Goal: Task Accomplishment & Management: Manage account settings

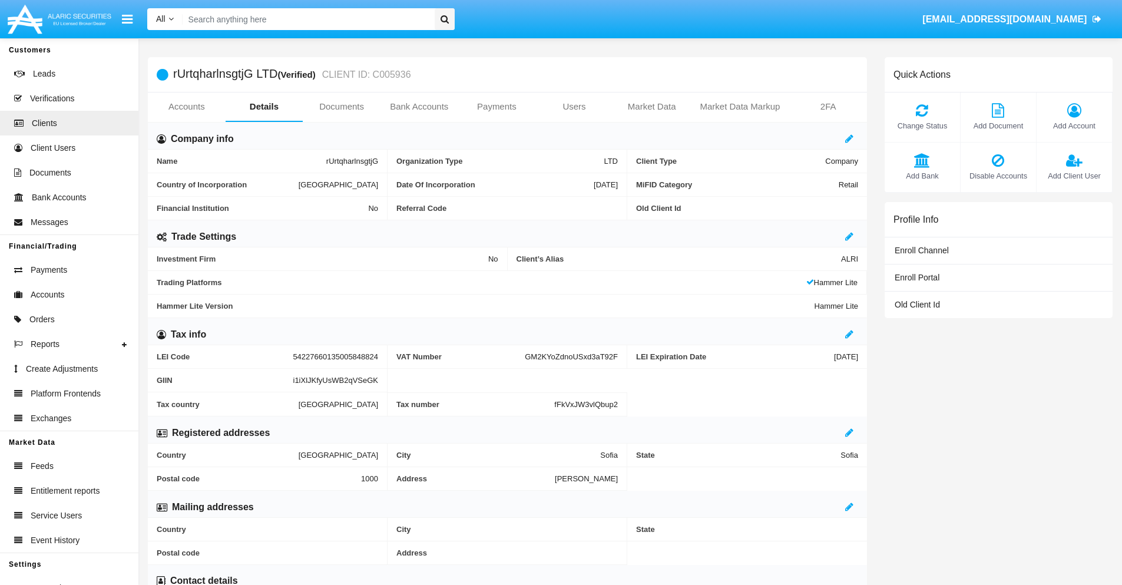
click at [1074, 125] on span "Add Account" at bounding box center [1074, 125] width 64 height 11
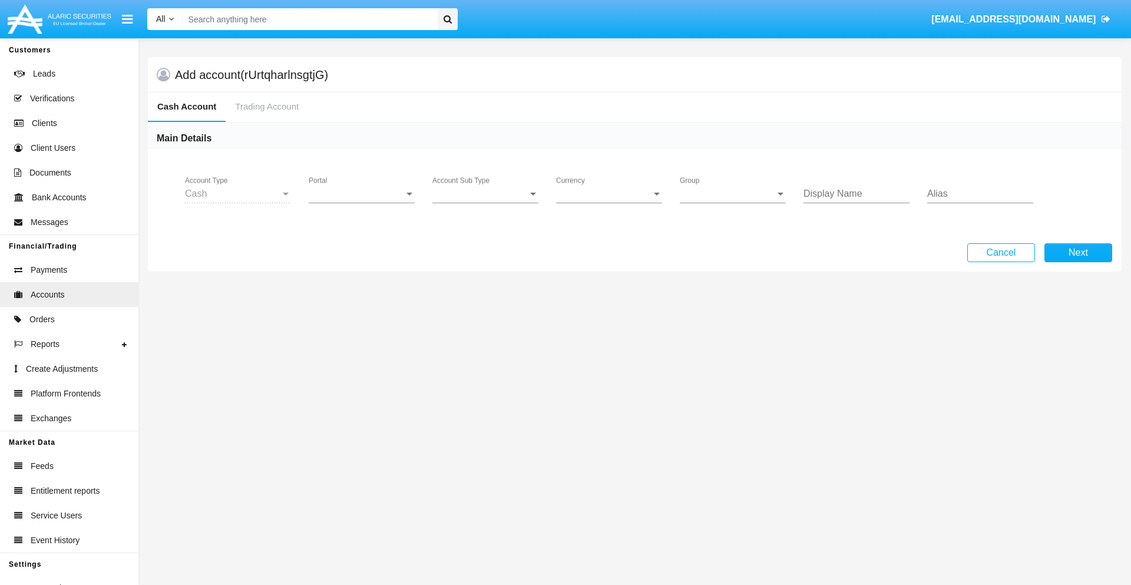
click at [362, 194] on span "Portal" at bounding box center [356, 193] width 95 height 11
click at [363, 287] on span "Alaric Pro" at bounding box center [363, 287] width 109 height 28
click at [485, 194] on span "Account Sub Type" at bounding box center [479, 193] width 95 height 11
click at [485, 203] on span "Trading Cash" at bounding box center [485, 202] width 106 height 28
click at [733, 194] on span "Group" at bounding box center [727, 193] width 95 height 11
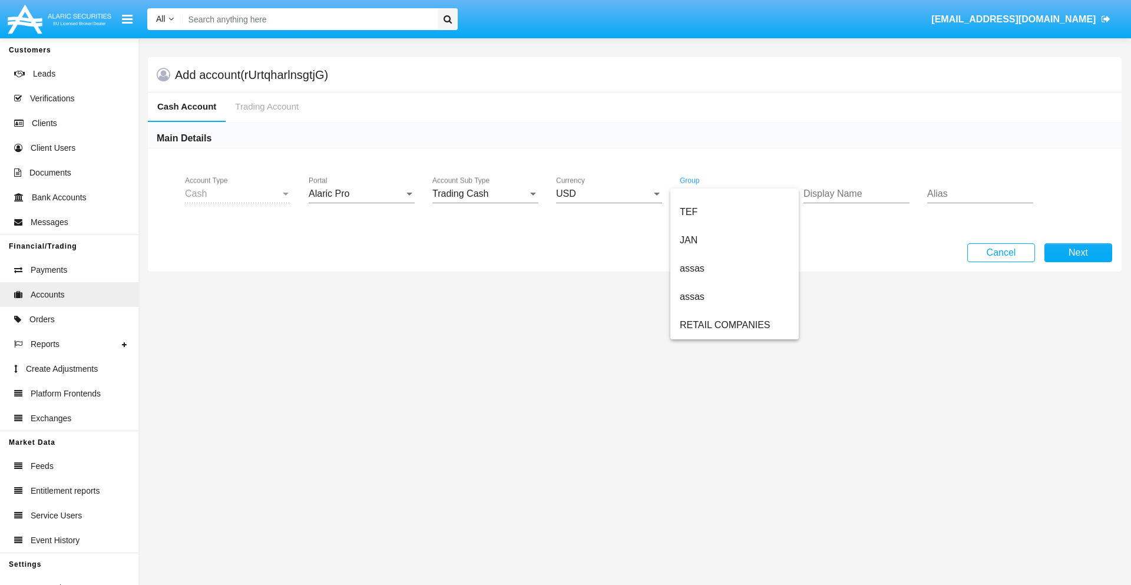
scroll to position [273, 0]
click at [734, 325] on span "ALARIC test" at bounding box center [735, 325] width 110 height 28
type input "tan"
type input "magenta"
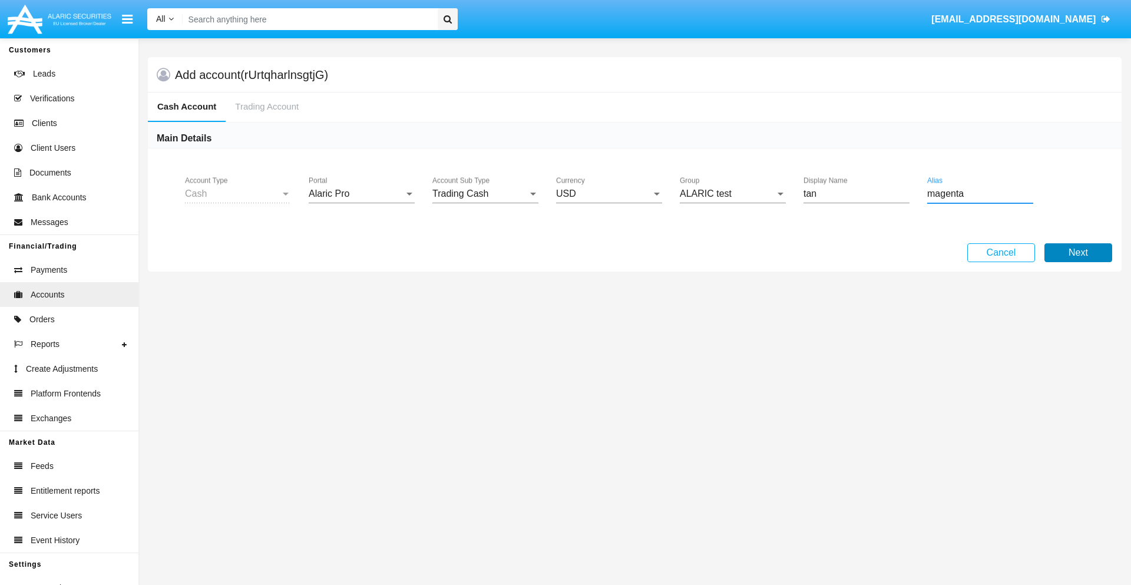
click at [1078, 253] on button "Next" at bounding box center [1078, 252] width 68 height 19
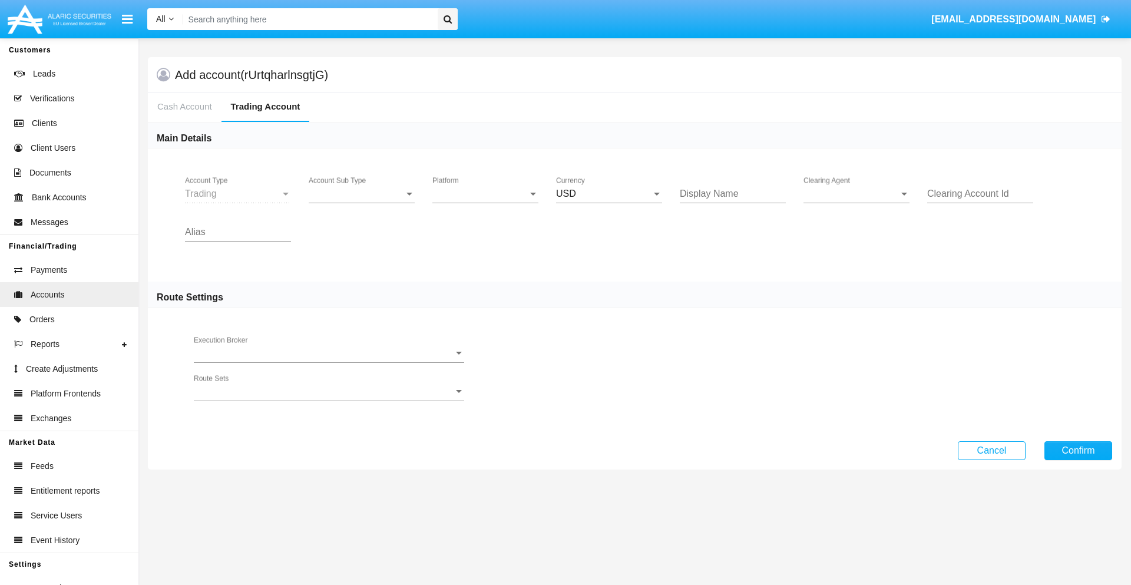
click at [362, 194] on span "Account Sub Type" at bounding box center [356, 193] width 95 height 11
click at [362, 203] on span "Trading" at bounding box center [362, 202] width 106 height 28
click at [485, 194] on span "Platform" at bounding box center [479, 193] width 95 height 11
click at [485, 203] on span "Hammer Lite" at bounding box center [485, 202] width 106 height 28
click at [856, 194] on span "Clearing Agent" at bounding box center [850, 193] width 95 height 11
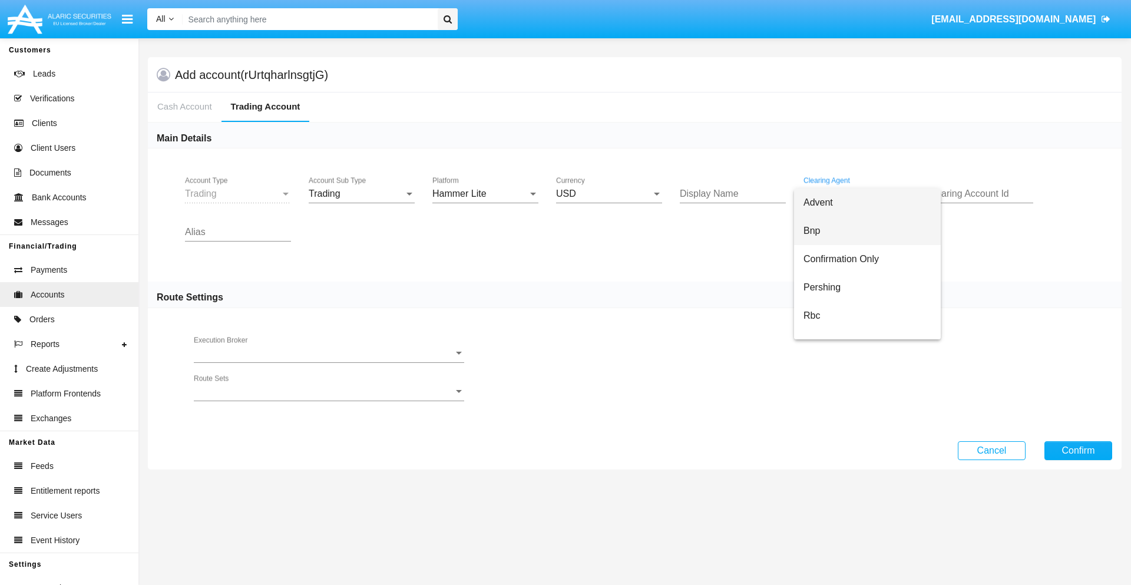
click at [867, 231] on span "Bnp" at bounding box center [867, 231] width 128 height 28
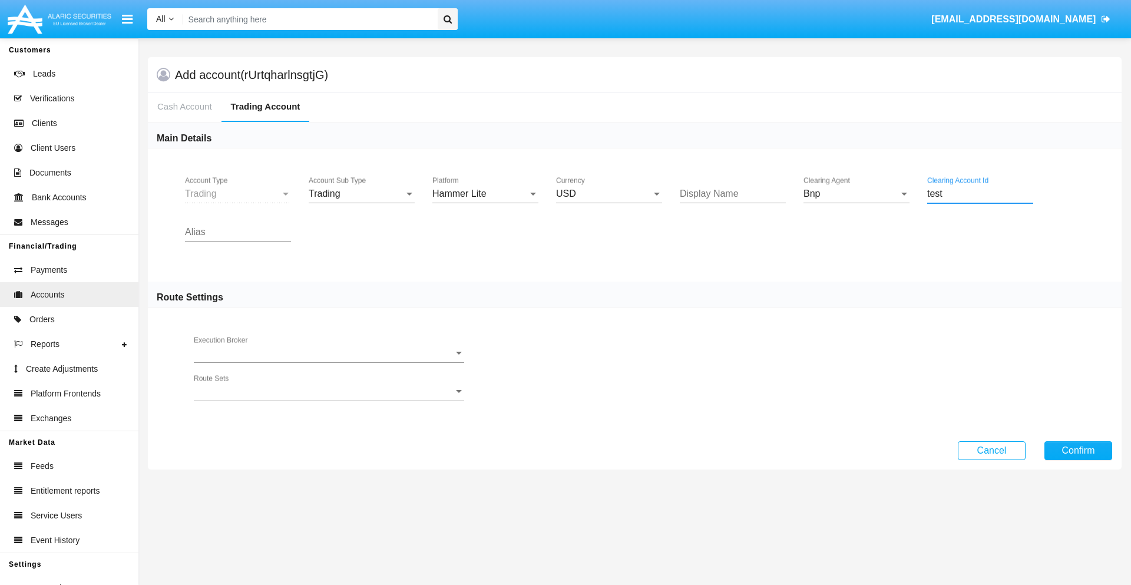
type input "test"
type input "sky blue"
type input "cyan"
click at [1078, 450] on button "Confirm" at bounding box center [1078, 450] width 68 height 19
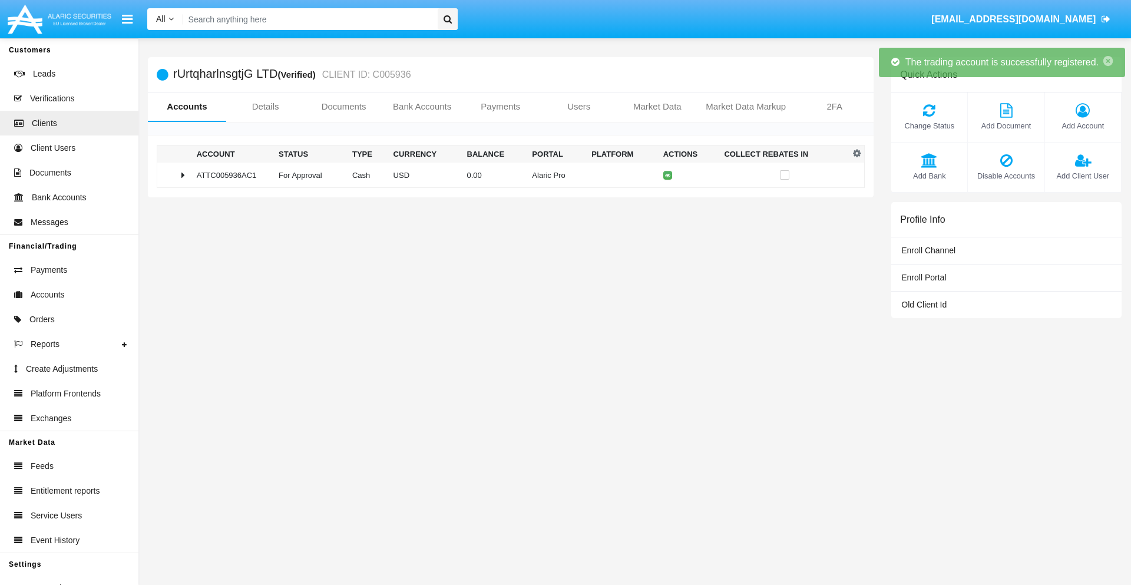
click at [506, 175] on td "0.00" at bounding box center [494, 175] width 65 height 25
click at [668, 175] on icon at bounding box center [670, 175] width 5 height 5
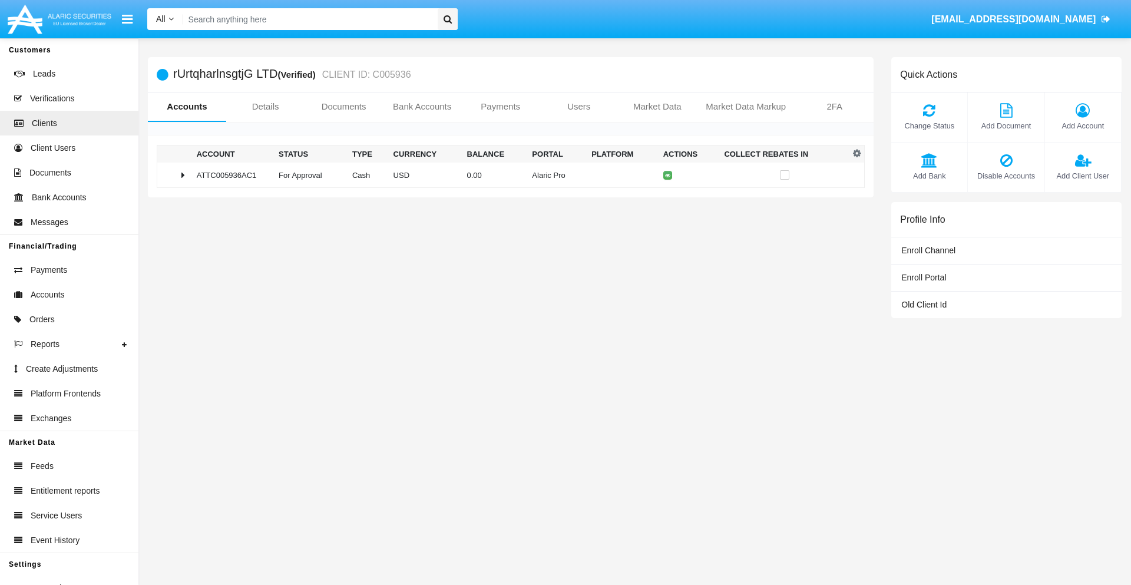
click at [506, 175] on td "0.00" at bounding box center [494, 175] width 65 height 25
click at [668, 200] on icon at bounding box center [670, 199] width 5 height 5
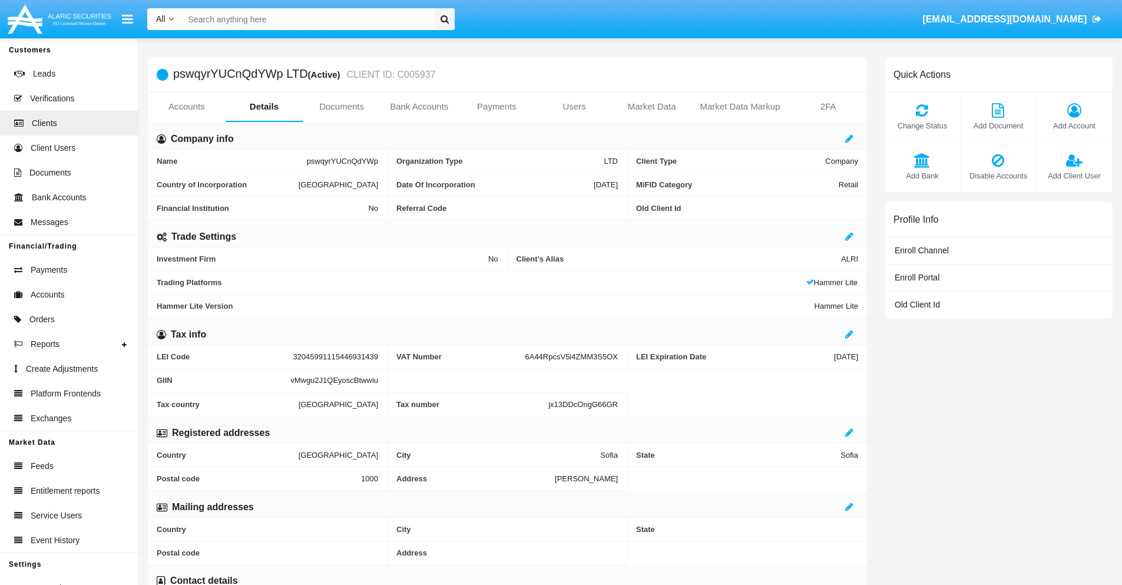
click at [186, 107] on link "Accounts" at bounding box center [187, 106] width 78 height 28
click at [1074, 125] on span "Add Account" at bounding box center [1074, 125] width 64 height 11
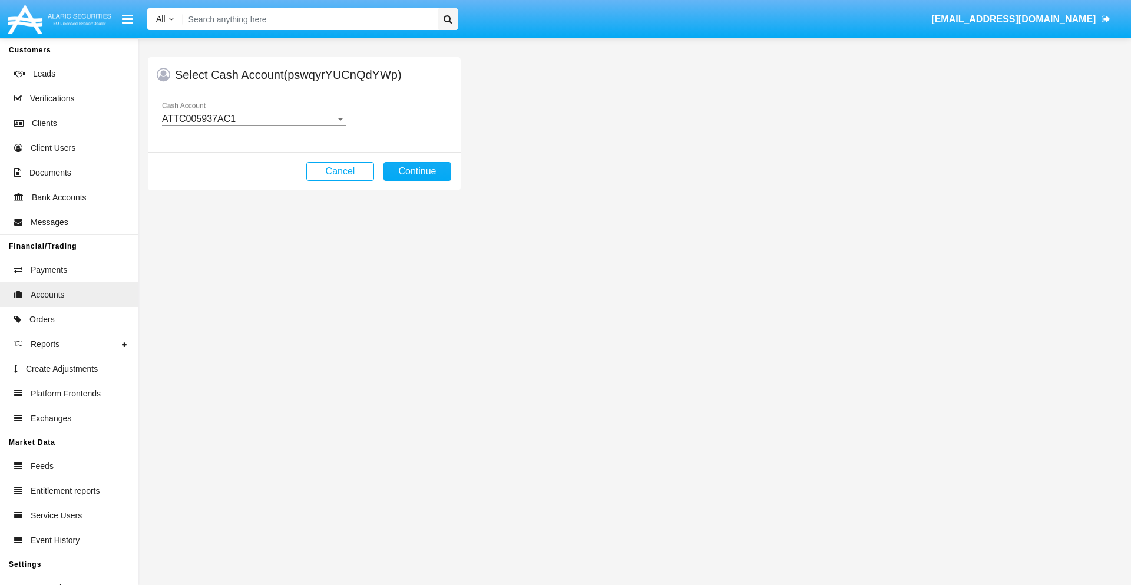
click at [253, 119] on div "ATTC005937AC1" at bounding box center [248, 119] width 173 height 11
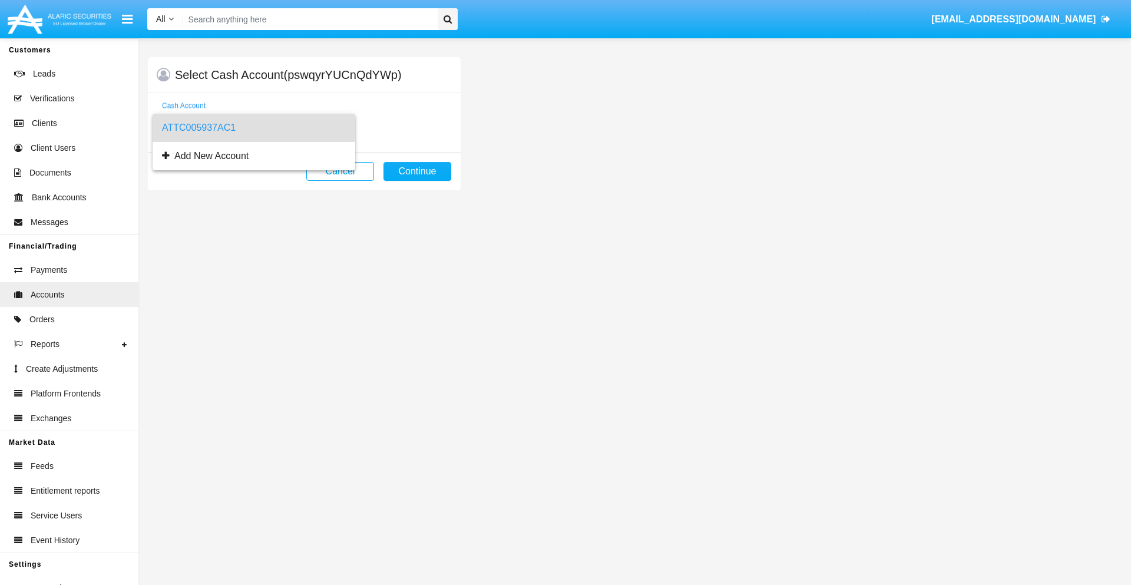
click at [253, 128] on span "ATTC005937AC1" at bounding box center [254, 128] width 184 height 28
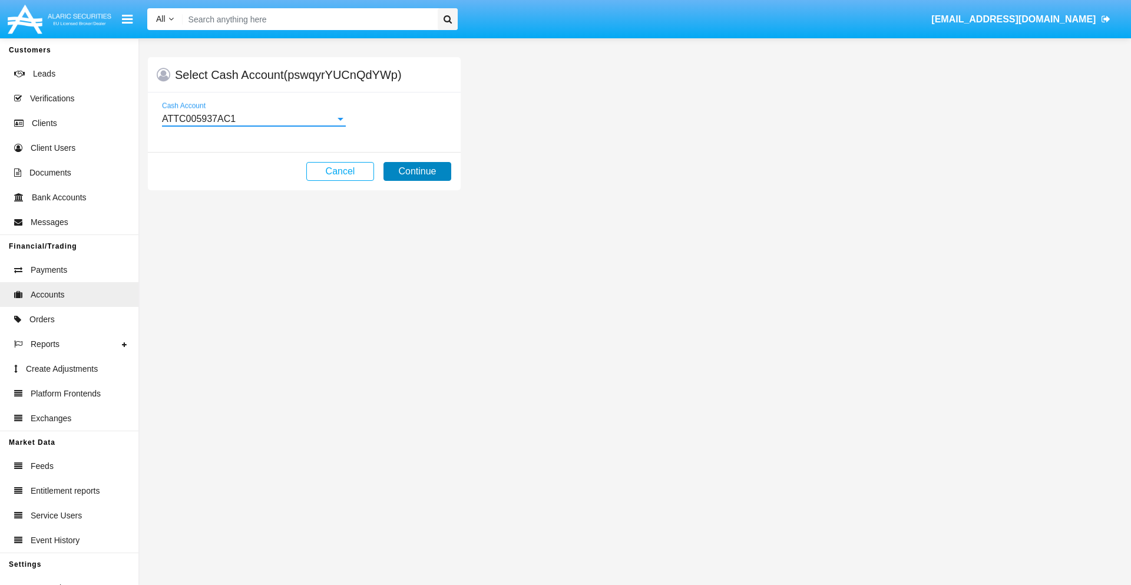
click at [417, 171] on button "Continue" at bounding box center [417, 171] width 68 height 19
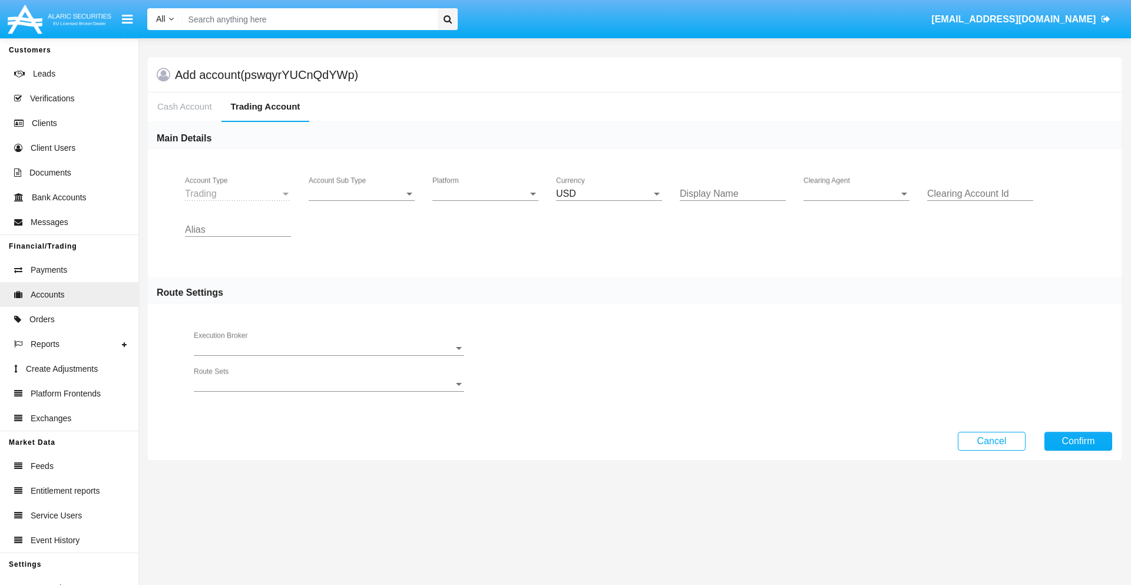
click at [362, 194] on span "Account Sub Type" at bounding box center [356, 193] width 95 height 11
click at [362, 203] on span "Trading" at bounding box center [352, 202] width 87 height 28
click at [485, 194] on span "Platform" at bounding box center [479, 193] width 95 height 11
click at [485, 203] on span "Hammer Lite" at bounding box center [485, 202] width 106 height 28
click at [856, 194] on span "Clearing Agent" at bounding box center [850, 193] width 95 height 11
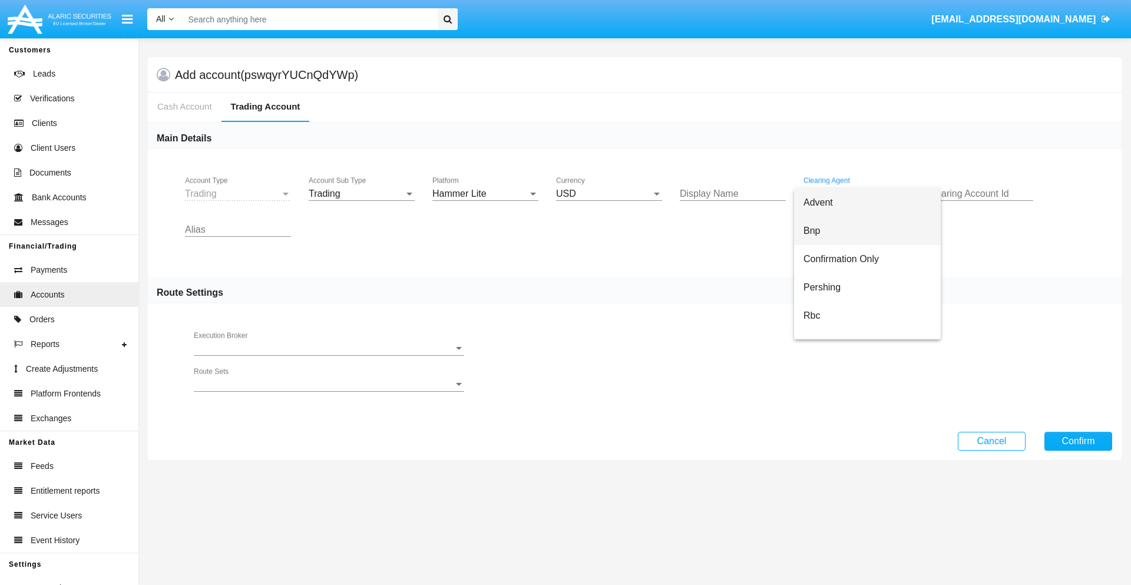
click at [867, 231] on span "Bnp" at bounding box center [867, 231] width 128 height 28
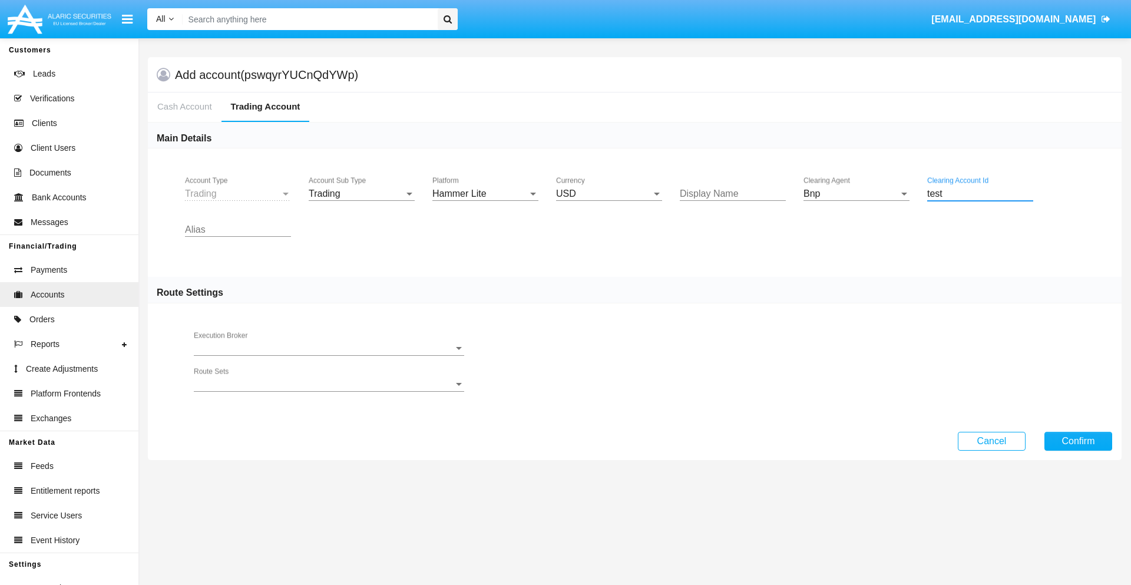
type input "test"
type input "magenta"
type input "grey"
click at [1078, 441] on button "Confirm" at bounding box center [1078, 441] width 68 height 19
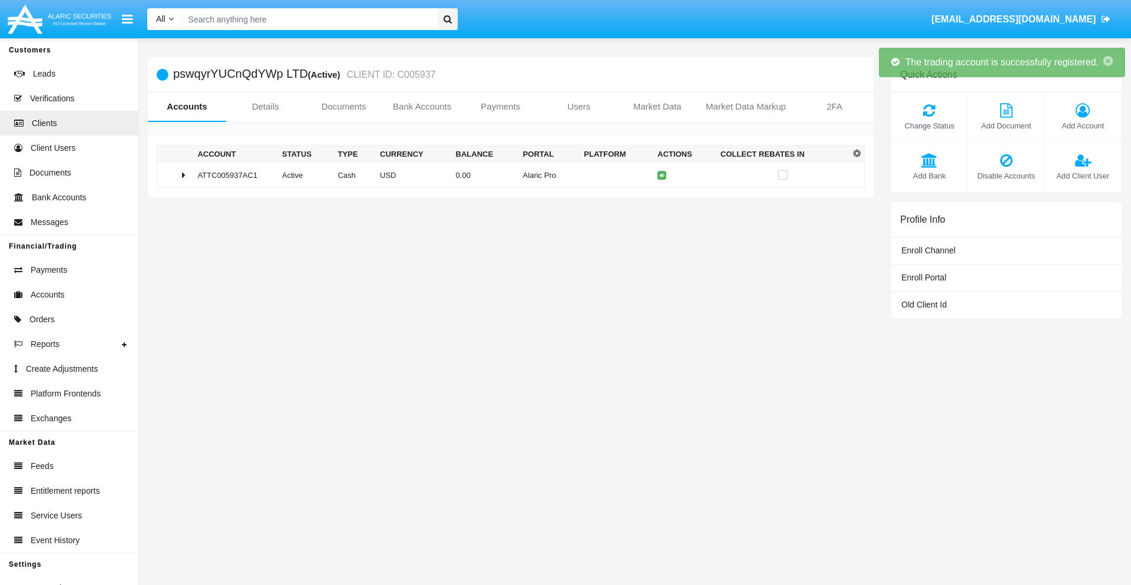
click at [506, 175] on td "0.00" at bounding box center [484, 175] width 67 height 25
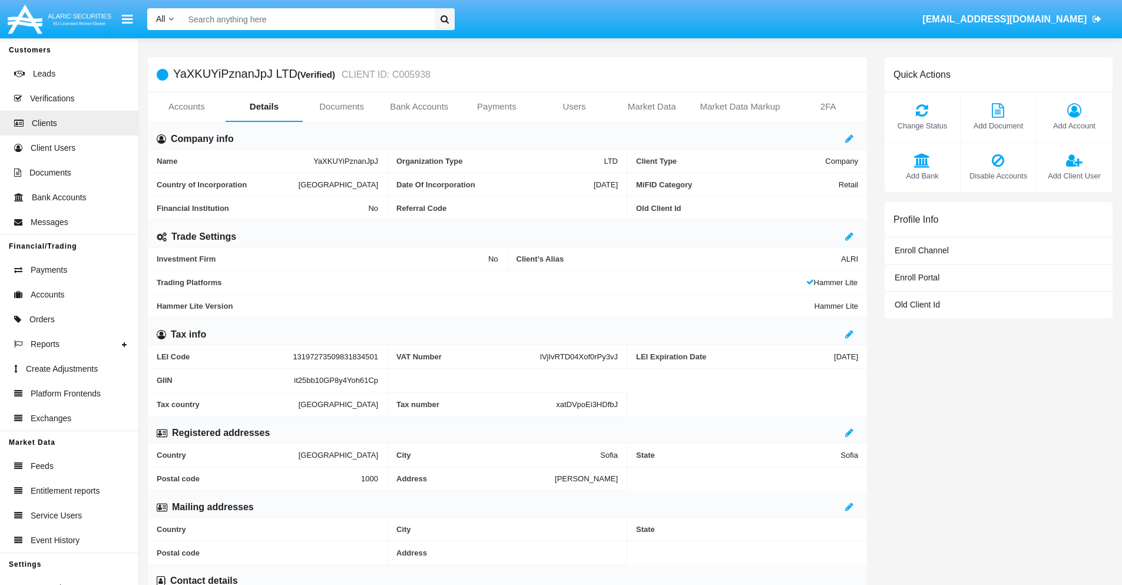
click at [186, 107] on link "Accounts" at bounding box center [187, 106] width 78 height 28
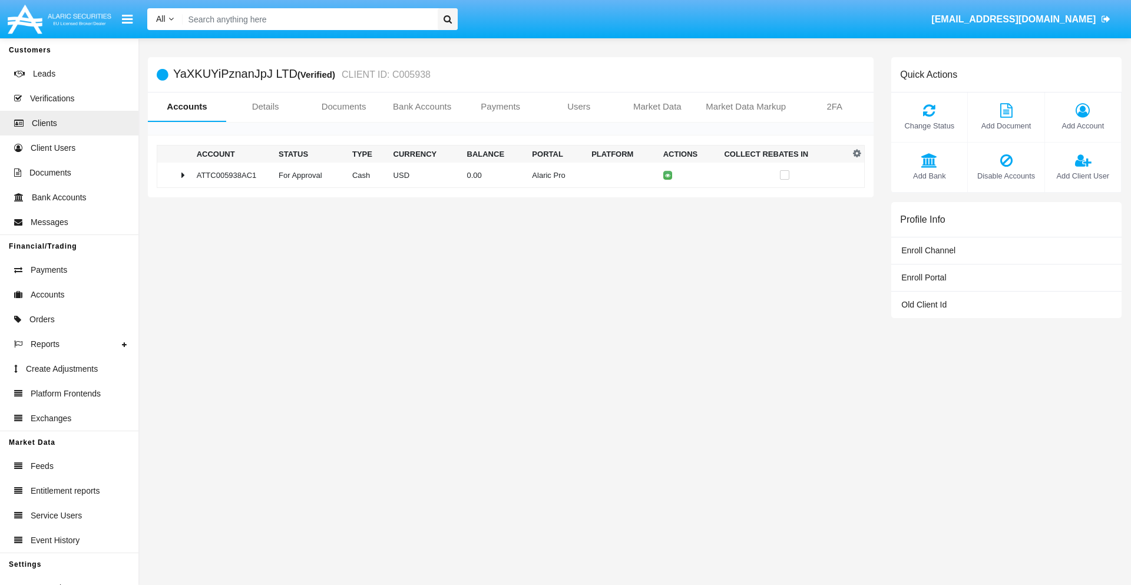
click at [929, 125] on span "Change Status" at bounding box center [929, 125] width 64 height 11
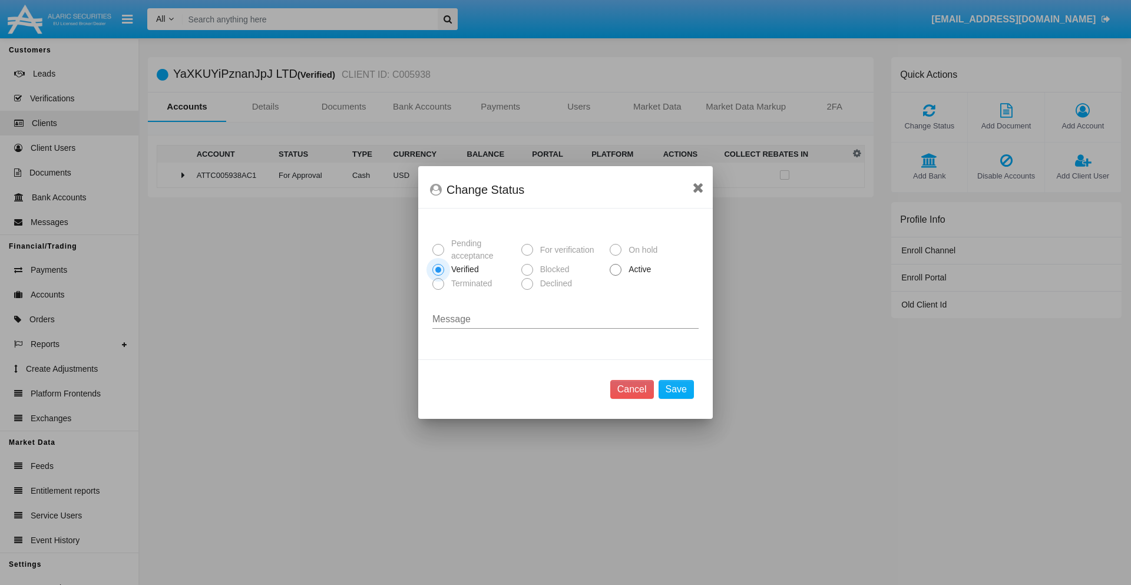
click at [637, 269] on span "Active" at bounding box center [637, 269] width 32 height 12
click at [615, 276] on input "Active" at bounding box center [615, 276] width 1 height 1
radio input "true"
click at [675, 389] on button "Save" at bounding box center [675, 389] width 35 height 19
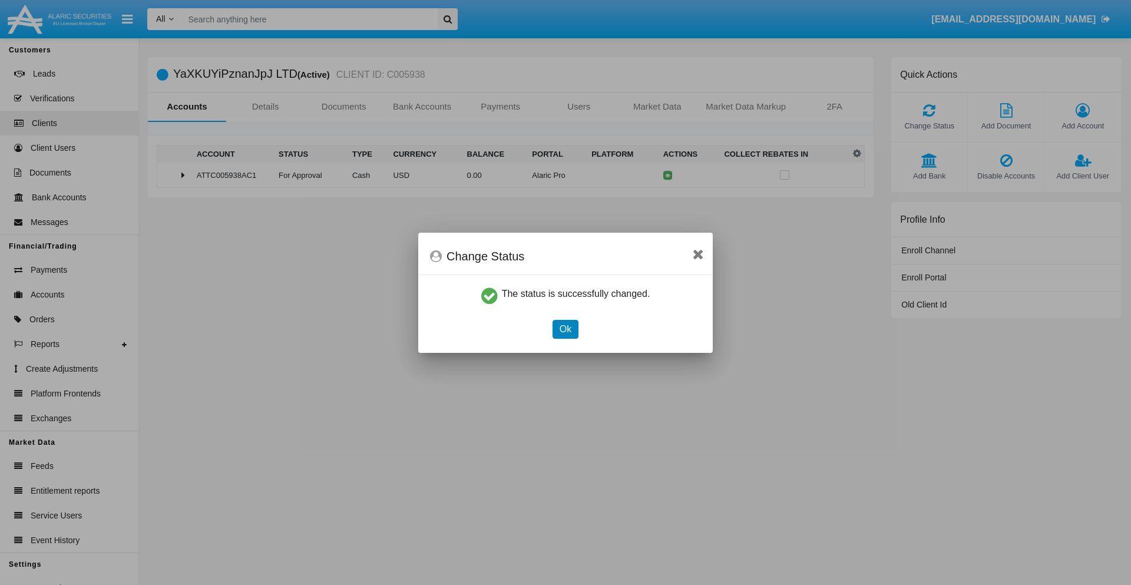
click at [565, 329] on button "Ok" at bounding box center [565, 329] width 26 height 19
